Goal: Check status: Check status

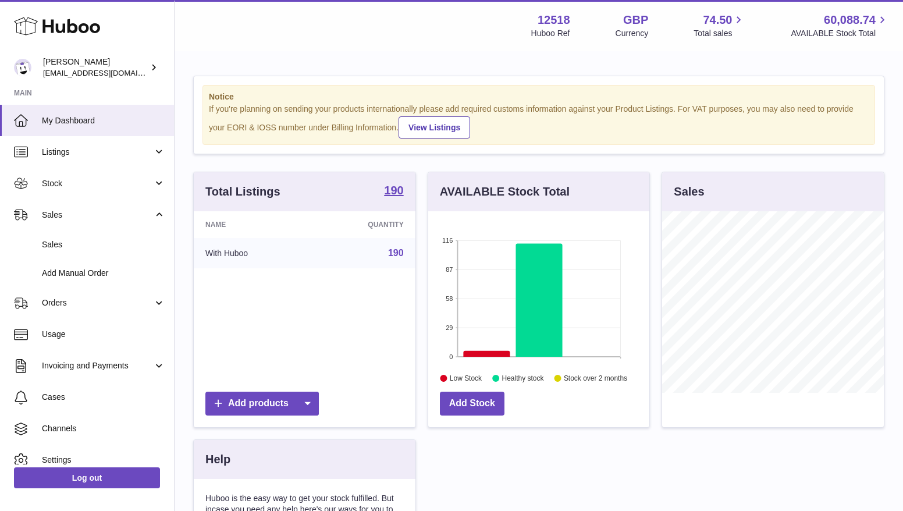
scroll to position [181, 222]
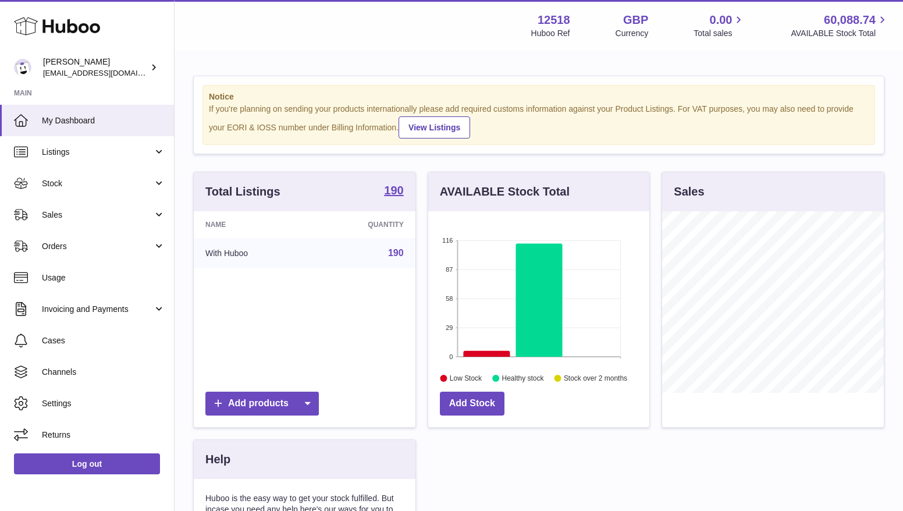
scroll to position [181, 222]
click at [120, 219] on span "Sales" at bounding box center [97, 214] width 111 height 11
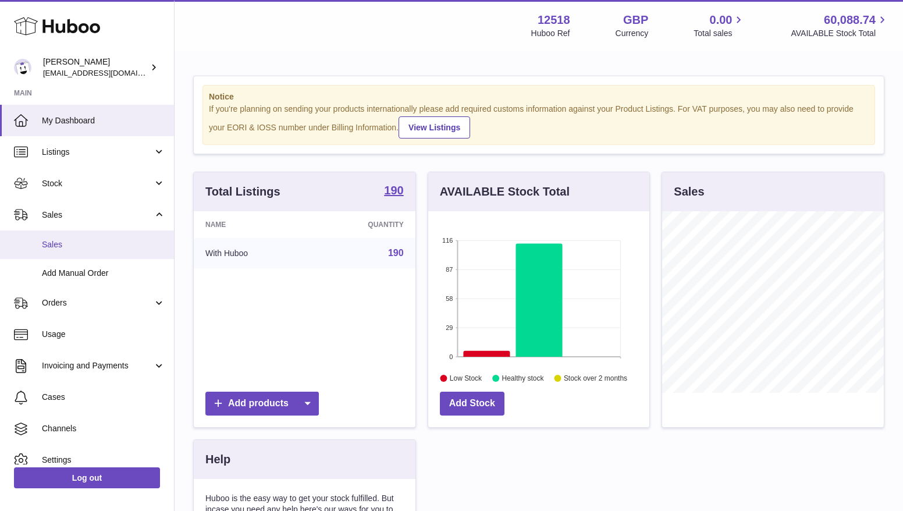
click at [113, 253] on link "Sales" at bounding box center [87, 244] width 174 height 29
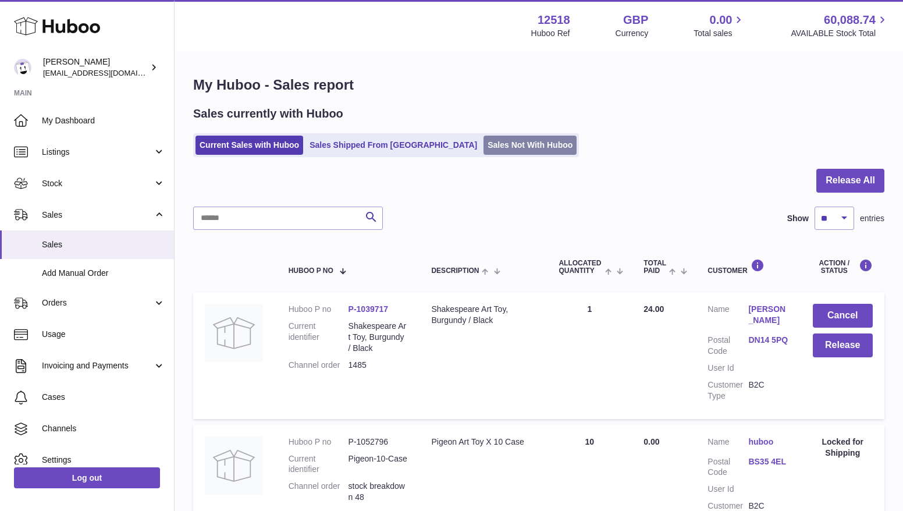
click at [483, 148] on link "Sales Not With Huboo" at bounding box center [529, 145] width 93 height 19
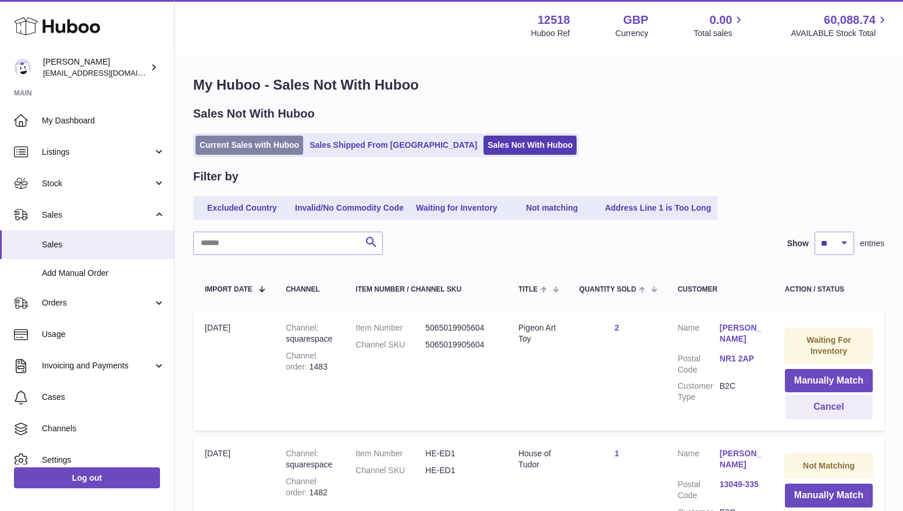
click at [263, 147] on link "Current Sales with Huboo" at bounding box center [249, 145] width 108 height 19
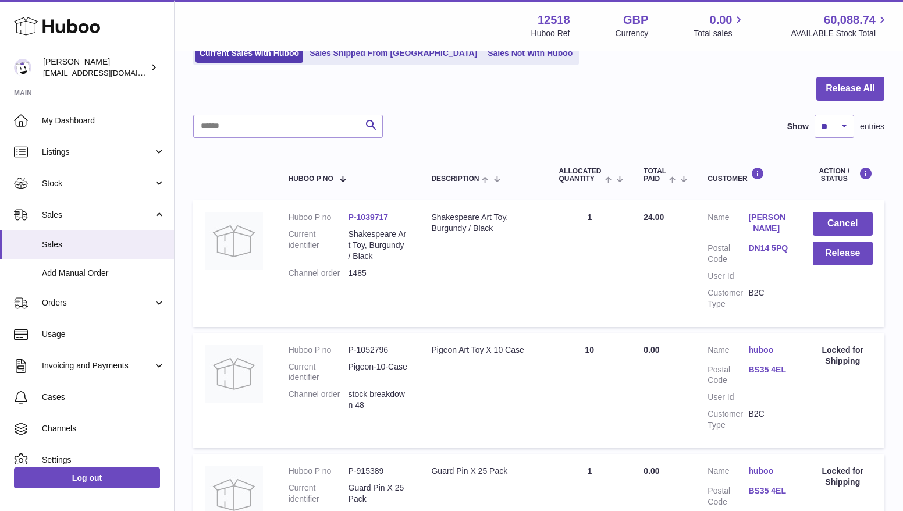
scroll to position [98, 0]
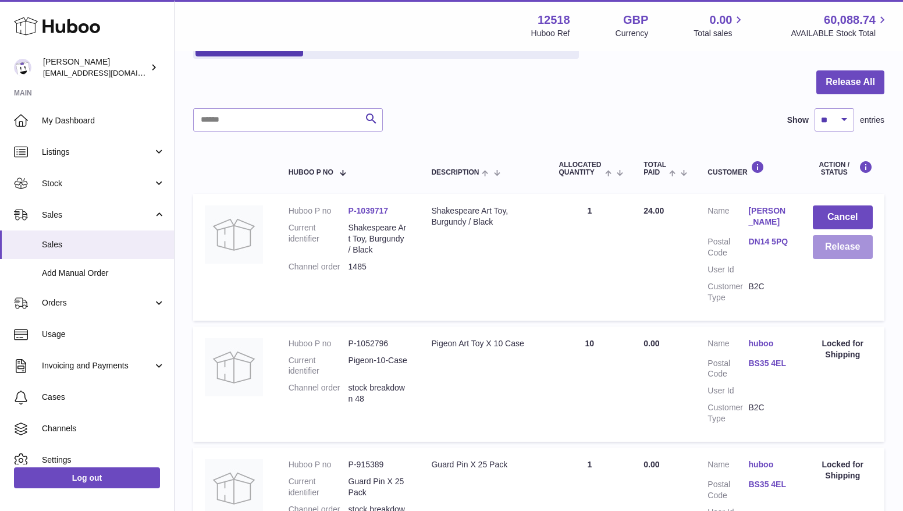
click at [838, 255] on button "Release" at bounding box center [843, 247] width 60 height 24
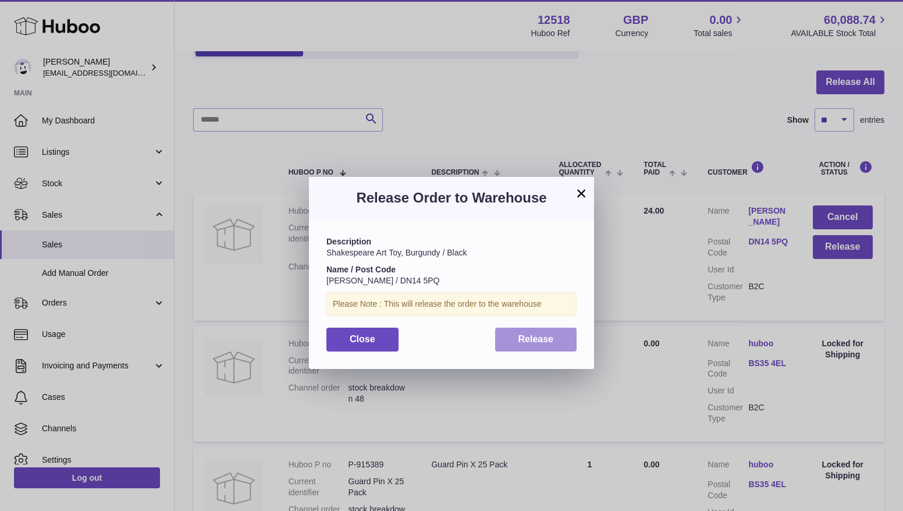
click at [535, 339] on span "Release" at bounding box center [535, 339] width 35 height 10
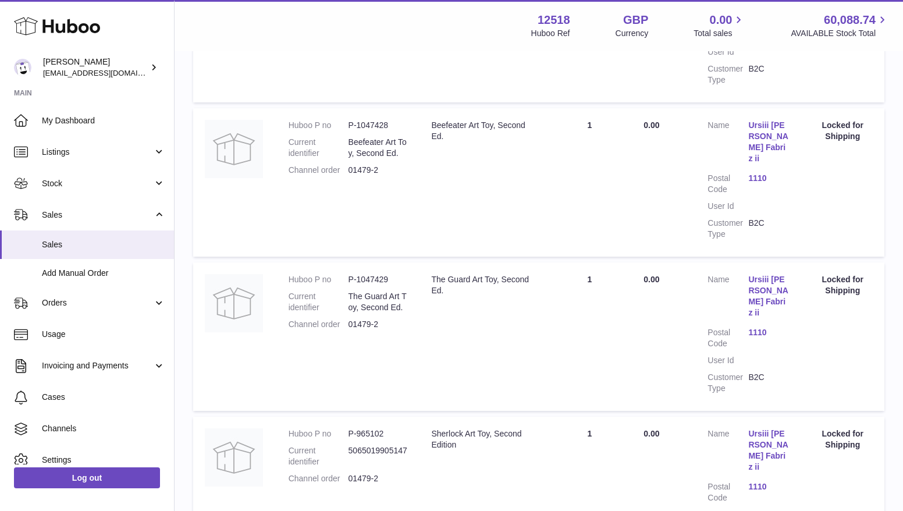
scroll to position [1214, 0]
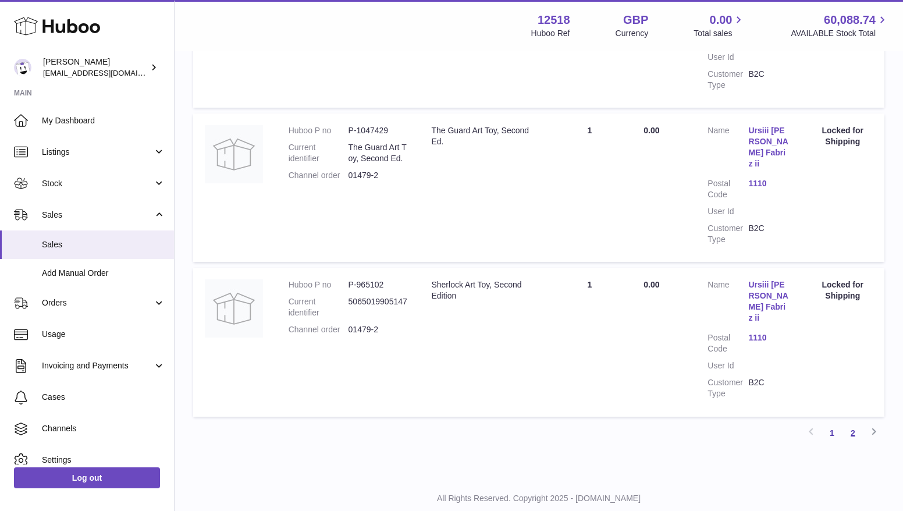
click at [856, 422] on link "2" at bounding box center [852, 432] width 21 height 21
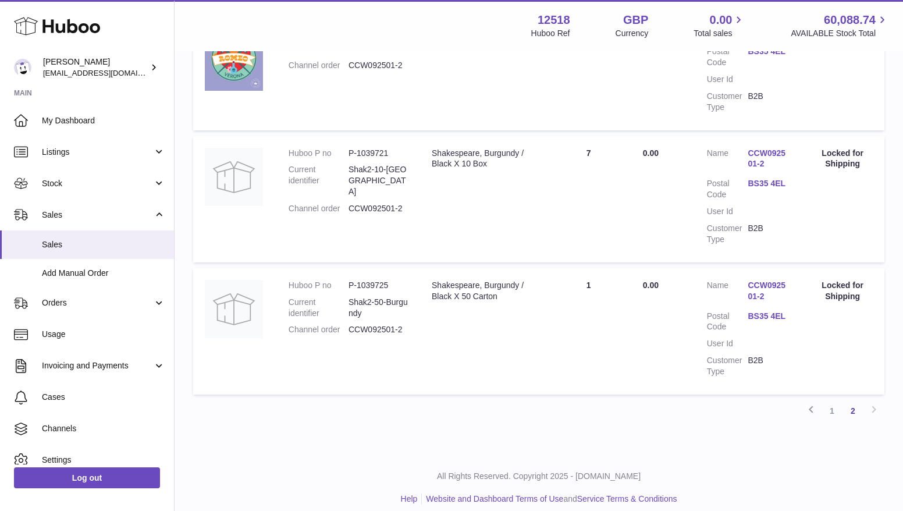
scroll to position [972, 0]
click at [97, 117] on span "My Dashboard" at bounding box center [103, 120] width 123 height 11
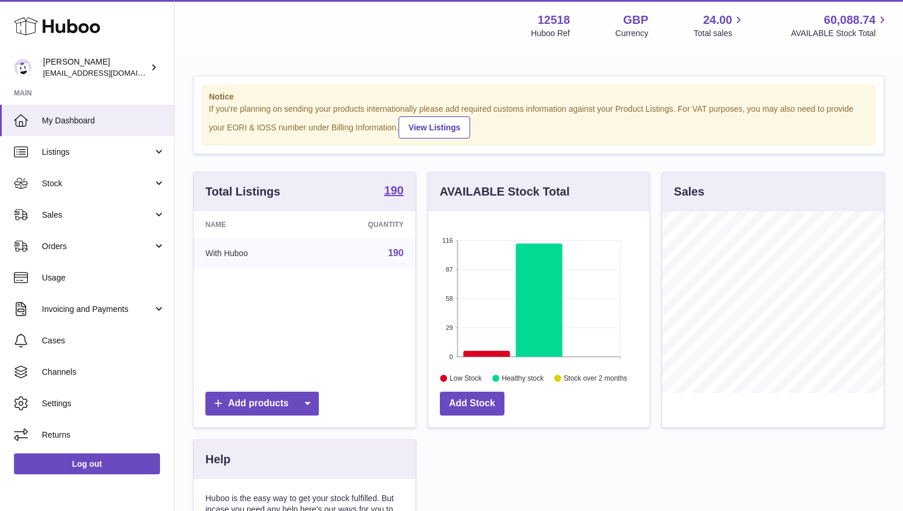
scroll to position [181, 222]
click at [73, 183] on span "Stock" at bounding box center [97, 183] width 111 height 11
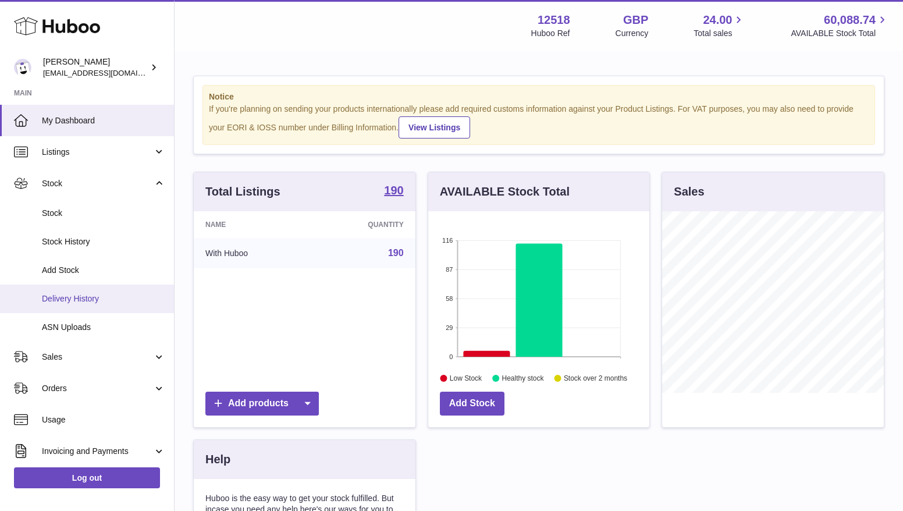
click at [77, 303] on span "Delivery History" at bounding box center [103, 298] width 123 height 11
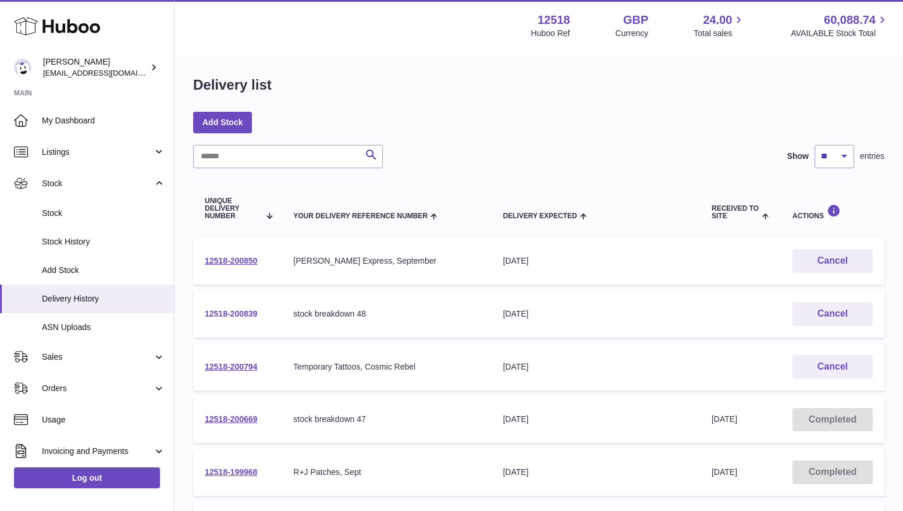
click at [248, 311] on link "12518-200839" at bounding box center [231, 313] width 52 height 9
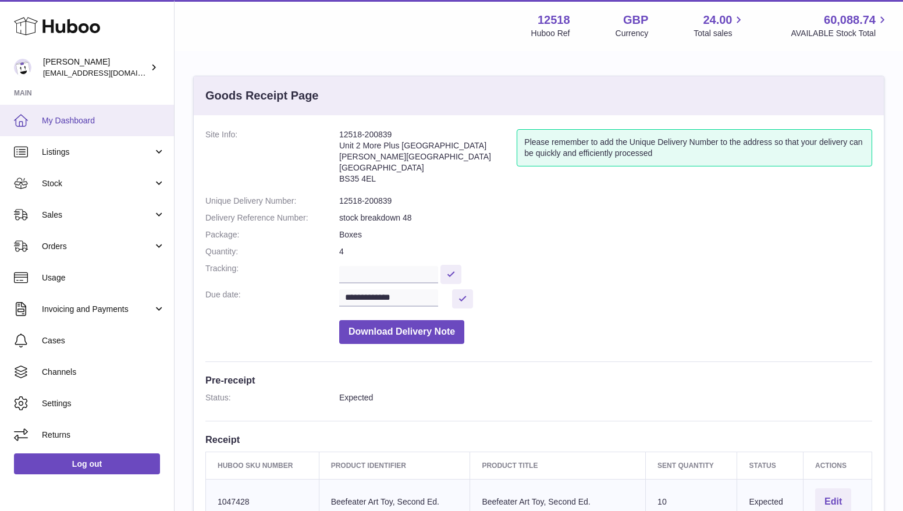
click at [87, 124] on span "My Dashboard" at bounding box center [103, 120] width 123 height 11
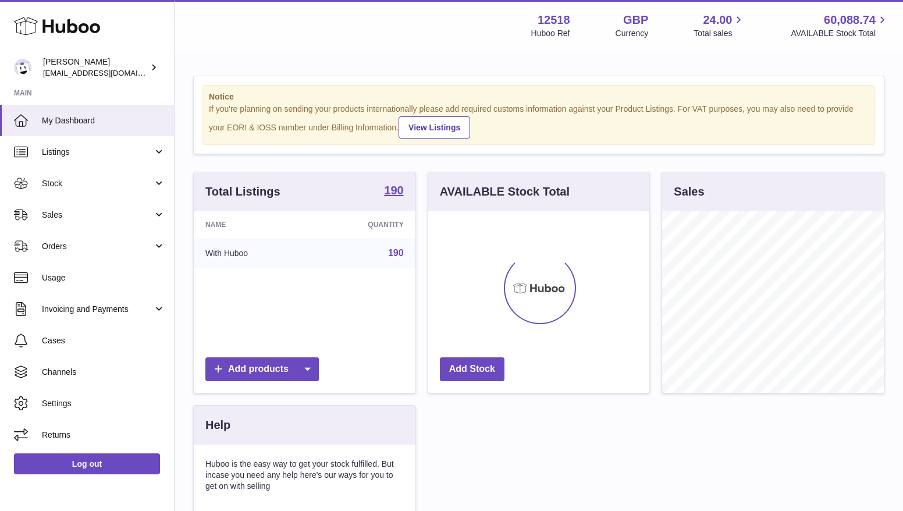
scroll to position [181, 222]
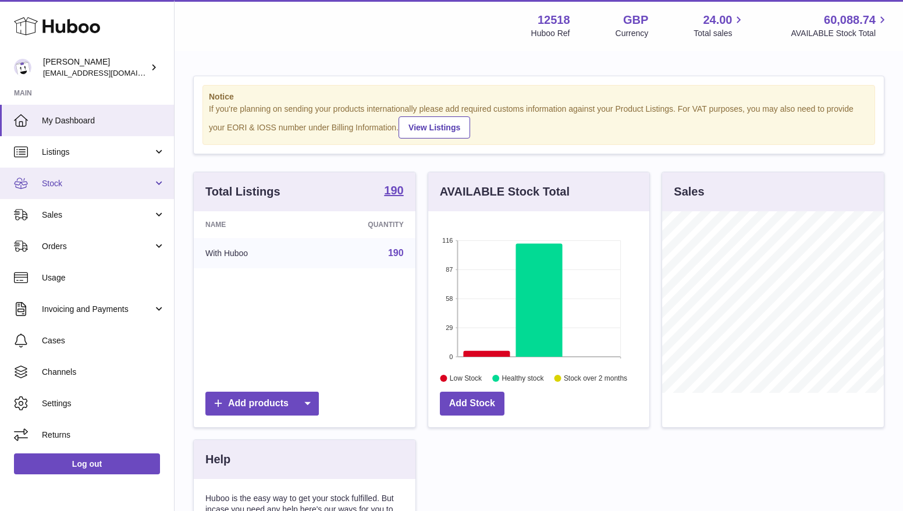
click at [44, 189] on link "Stock" at bounding box center [87, 183] width 174 height 31
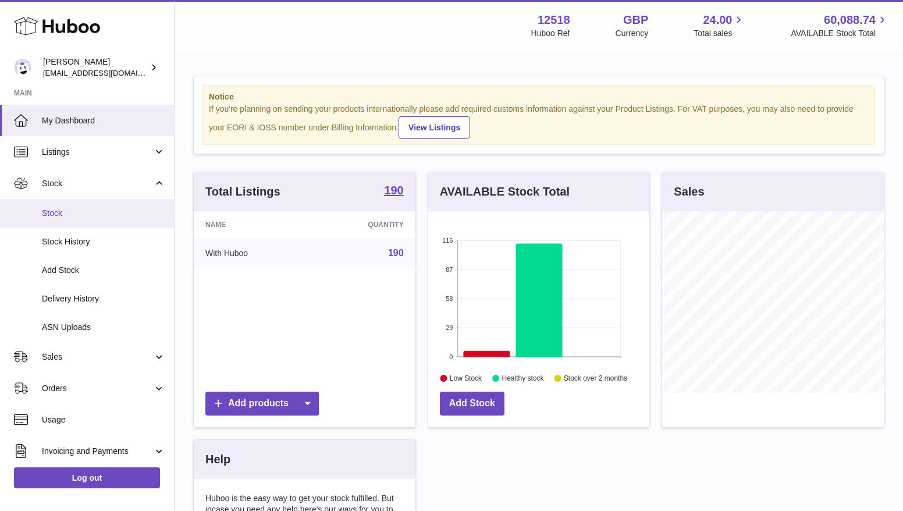
click at [63, 218] on span "Stock" at bounding box center [103, 213] width 123 height 11
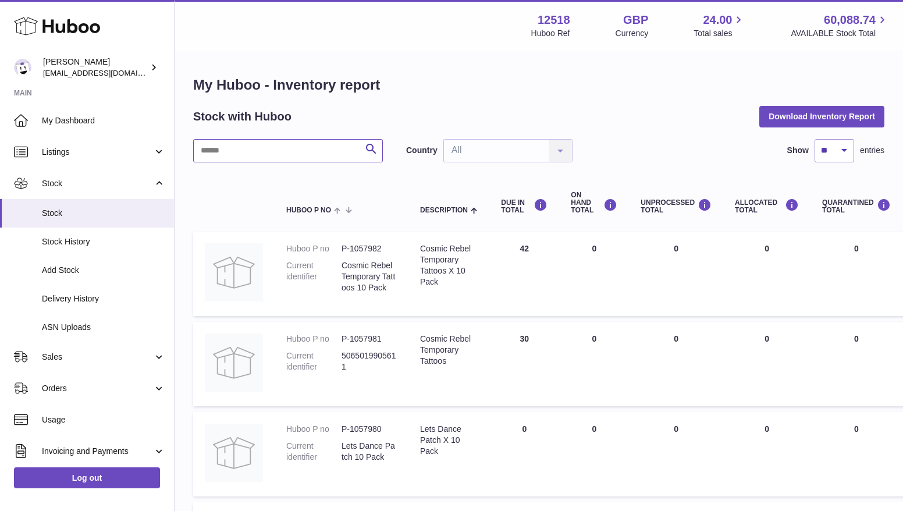
click at [281, 140] on input "text" at bounding box center [288, 150] width 190 height 23
type input "*****"
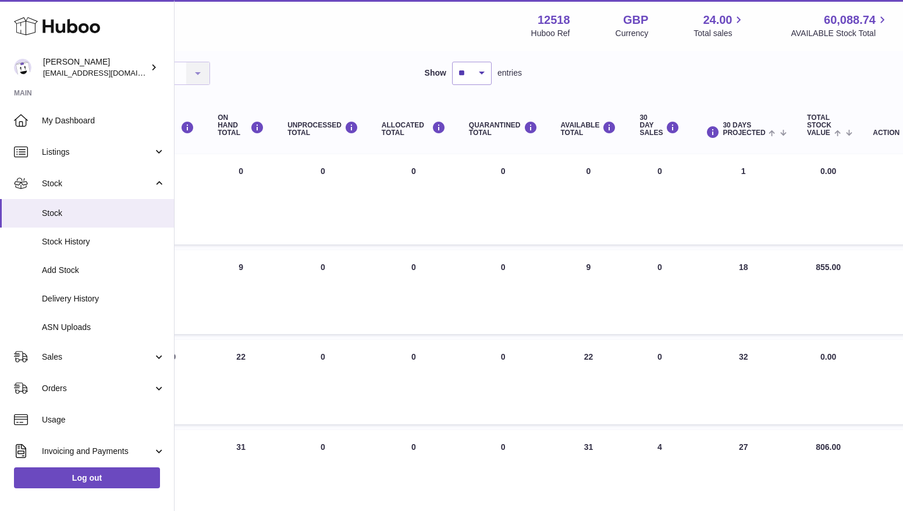
scroll to position [173, 362]
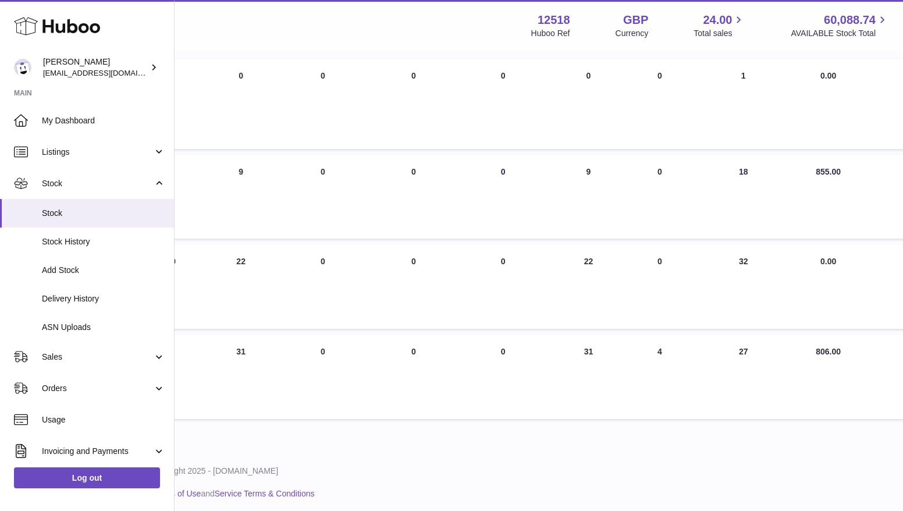
drag, startPoint x: 752, startPoint y: 341, endPoint x: 721, endPoint y: 341, distance: 30.8
click at [724, 341] on td "30 DAYS PROJECTED 27" at bounding box center [743, 376] width 104 height 84
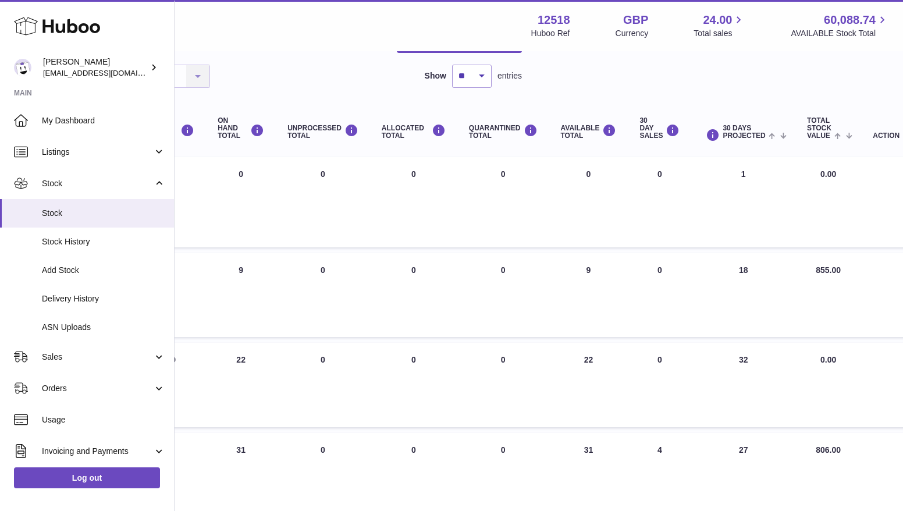
scroll to position [0, 362]
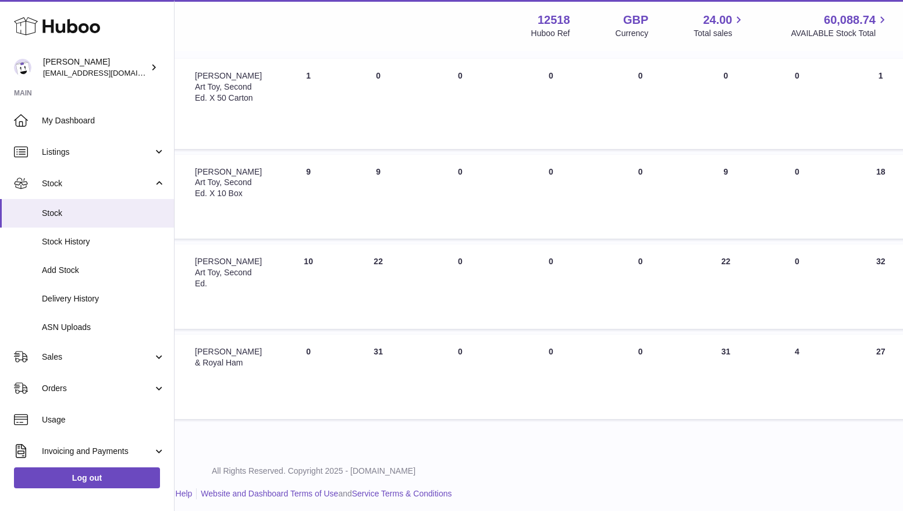
drag, startPoint x: 729, startPoint y: 346, endPoint x: 675, endPoint y: 346, distance: 54.1
click at [686, 346] on td "AVAILABLE Total 31" at bounding box center [725, 376] width 79 height 84
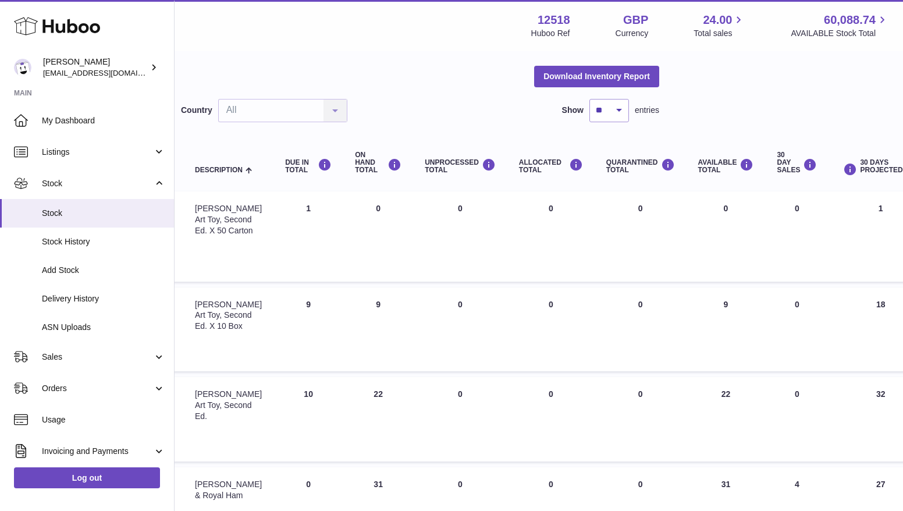
scroll to position [0, 225]
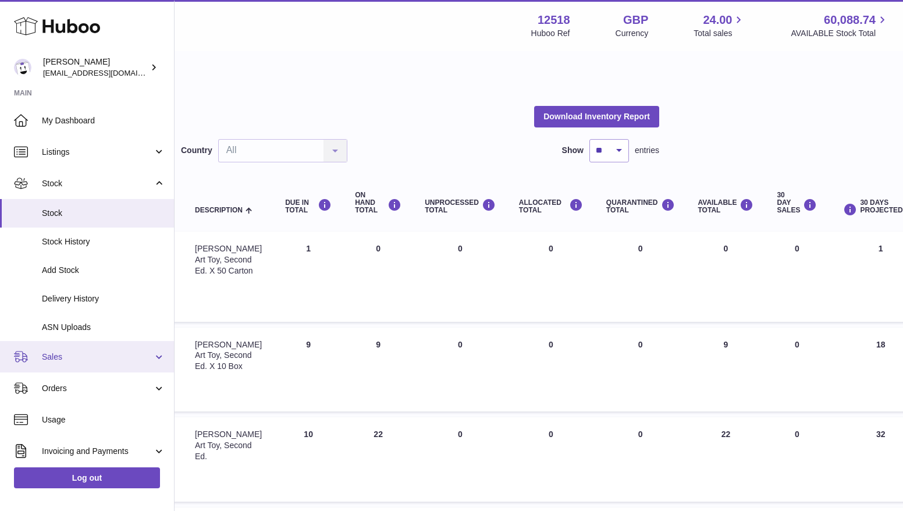
click at [58, 354] on span "Sales" at bounding box center [97, 356] width 111 height 11
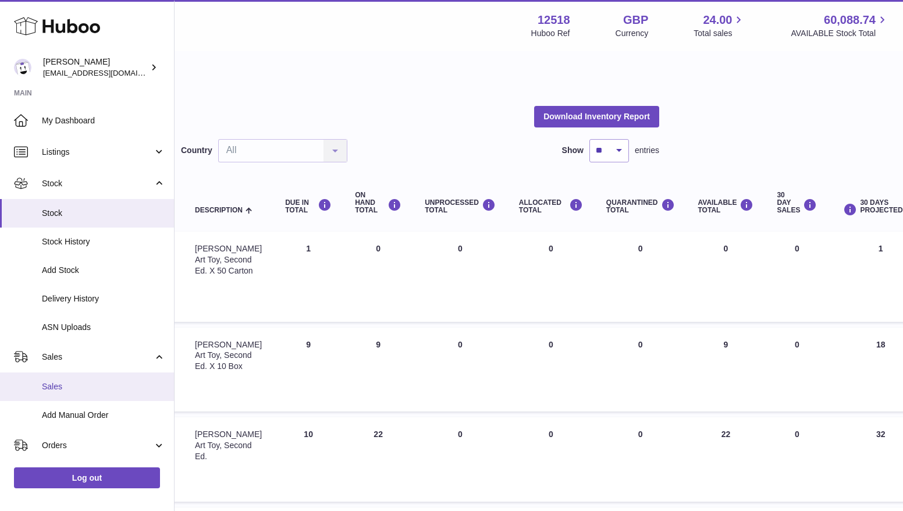
click at [58, 384] on span "Sales" at bounding box center [103, 386] width 123 height 11
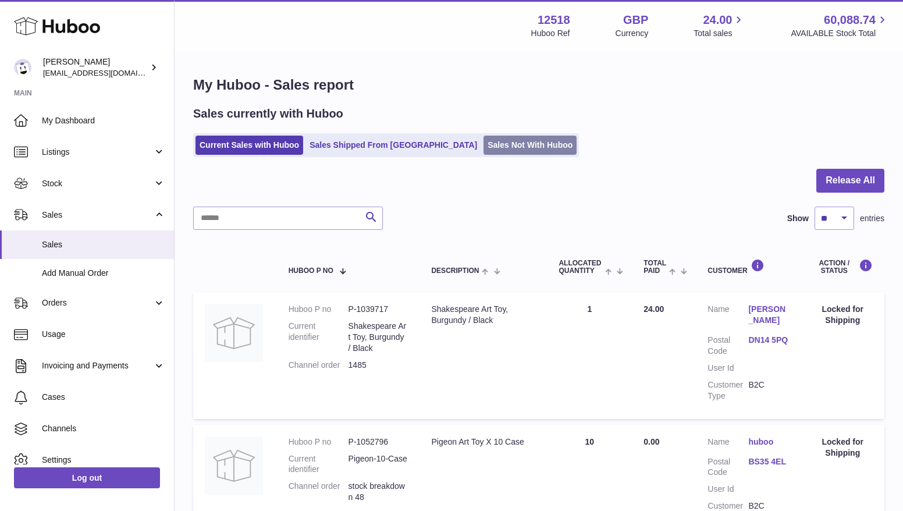
click at [483, 152] on link "Sales Not With Huboo" at bounding box center [529, 145] width 93 height 19
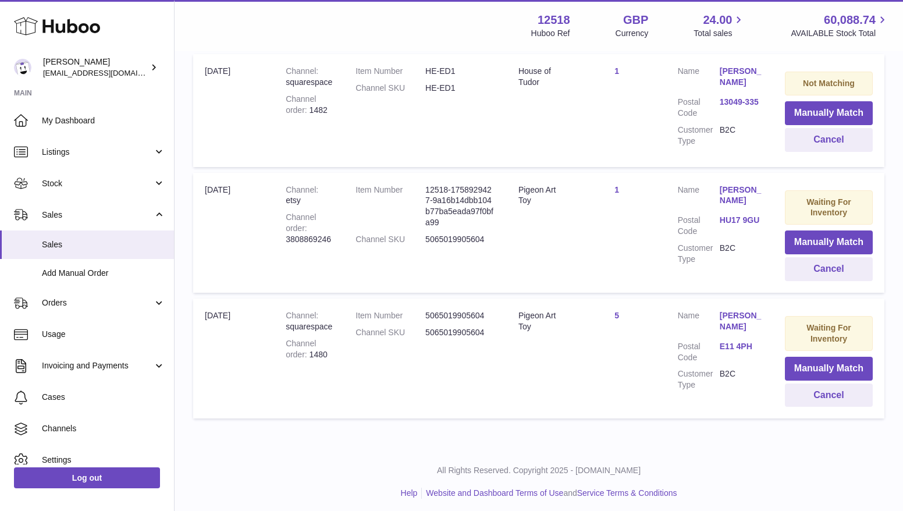
scroll to position [385, 0]
